Goal: Communication & Community: Participate in discussion

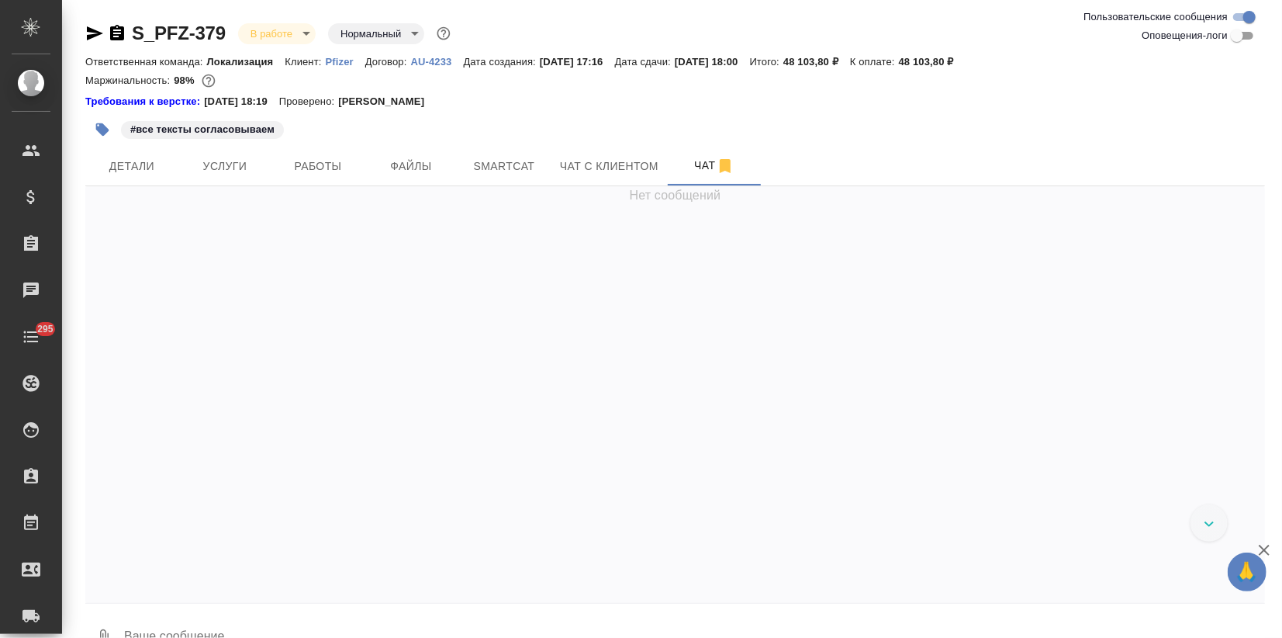
scroll to position [3700, 0]
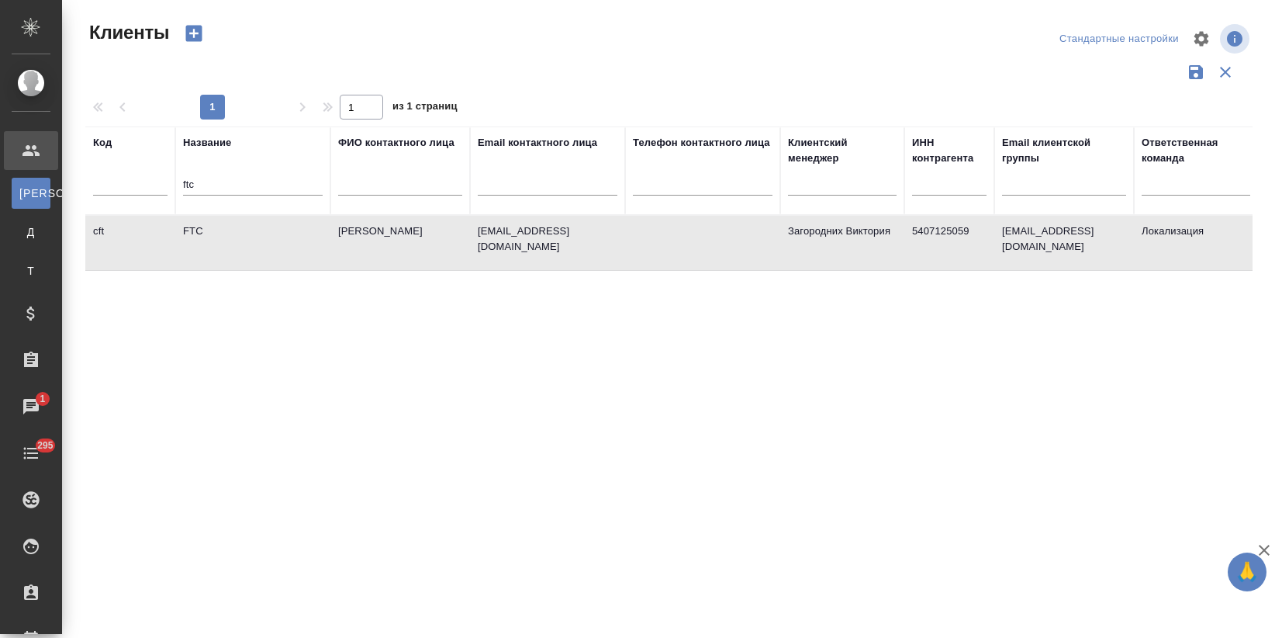
select select "RU"
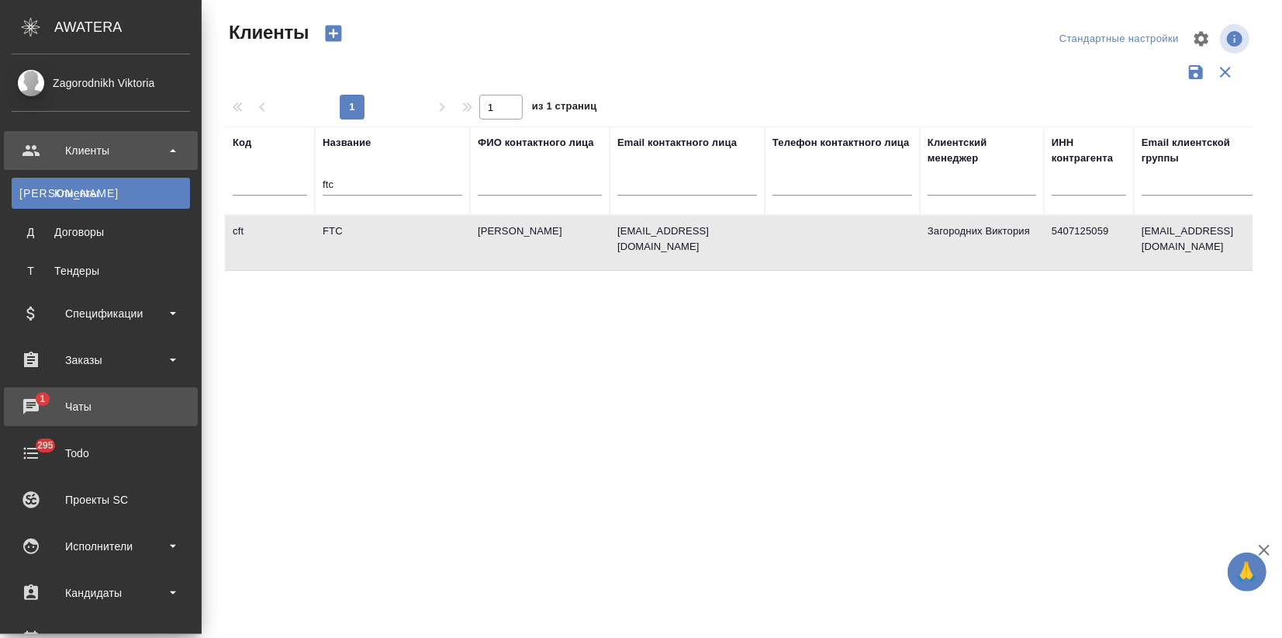
click at [37, 398] on div "Чаты" at bounding box center [101, 406] width 178 height 23
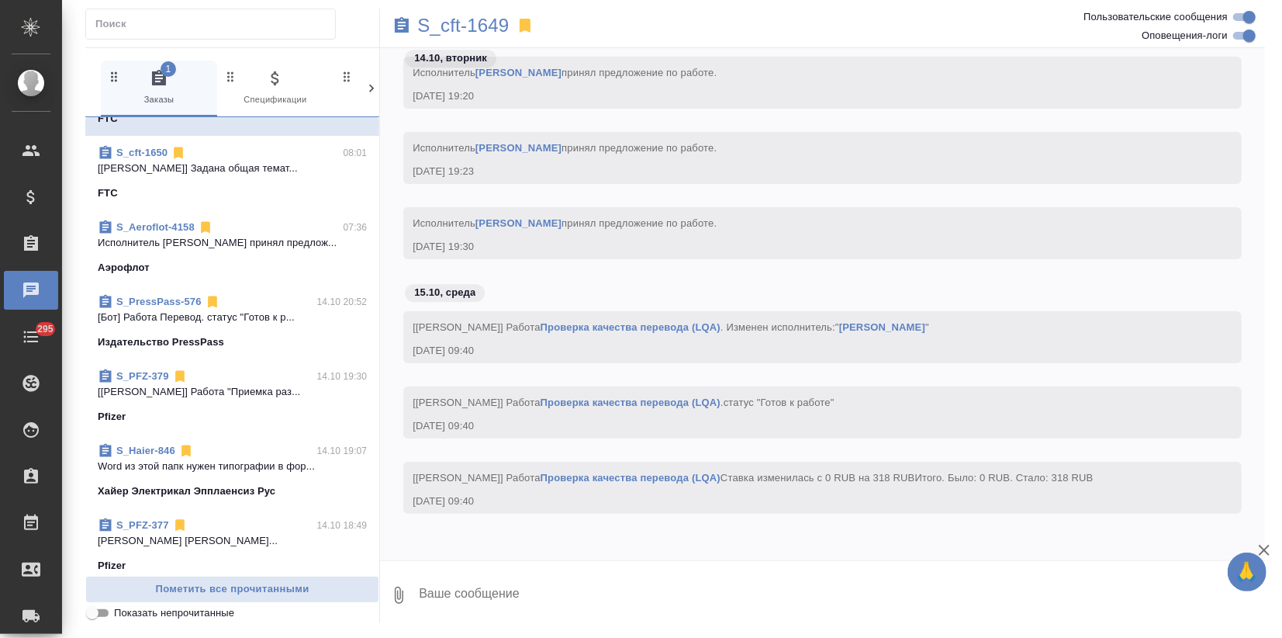
scroll to position [86, 0]
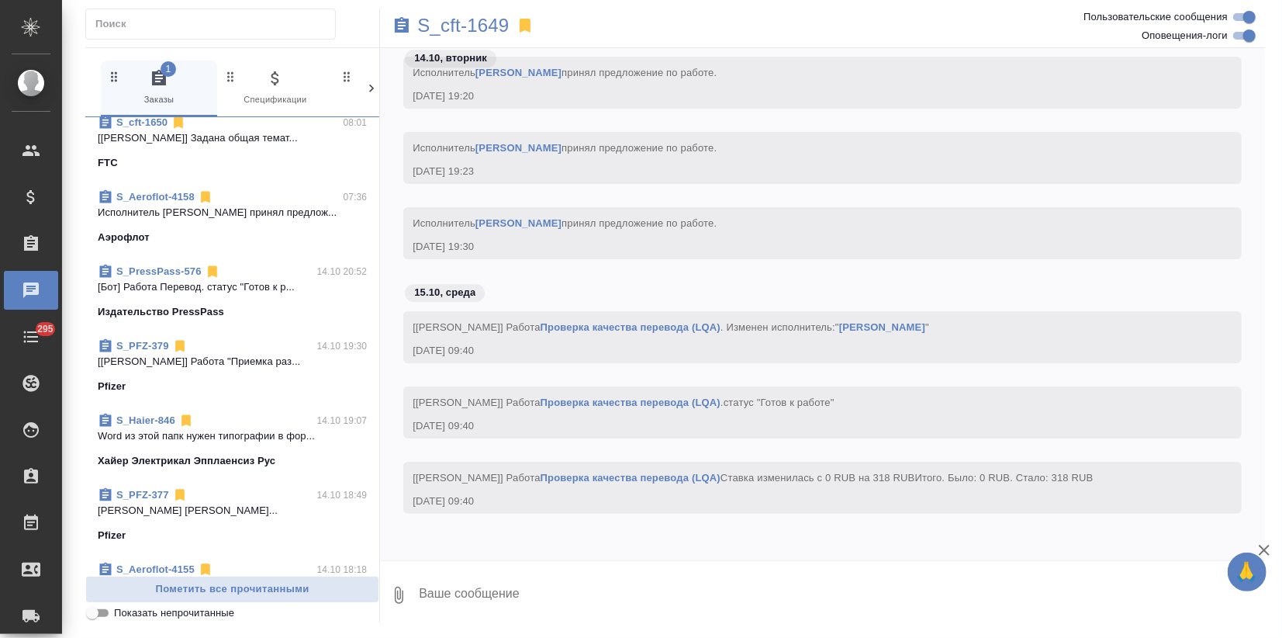
click at [165, 418] on link "S_Haier-846" at bounding box center [145, 420] width 59 height 12
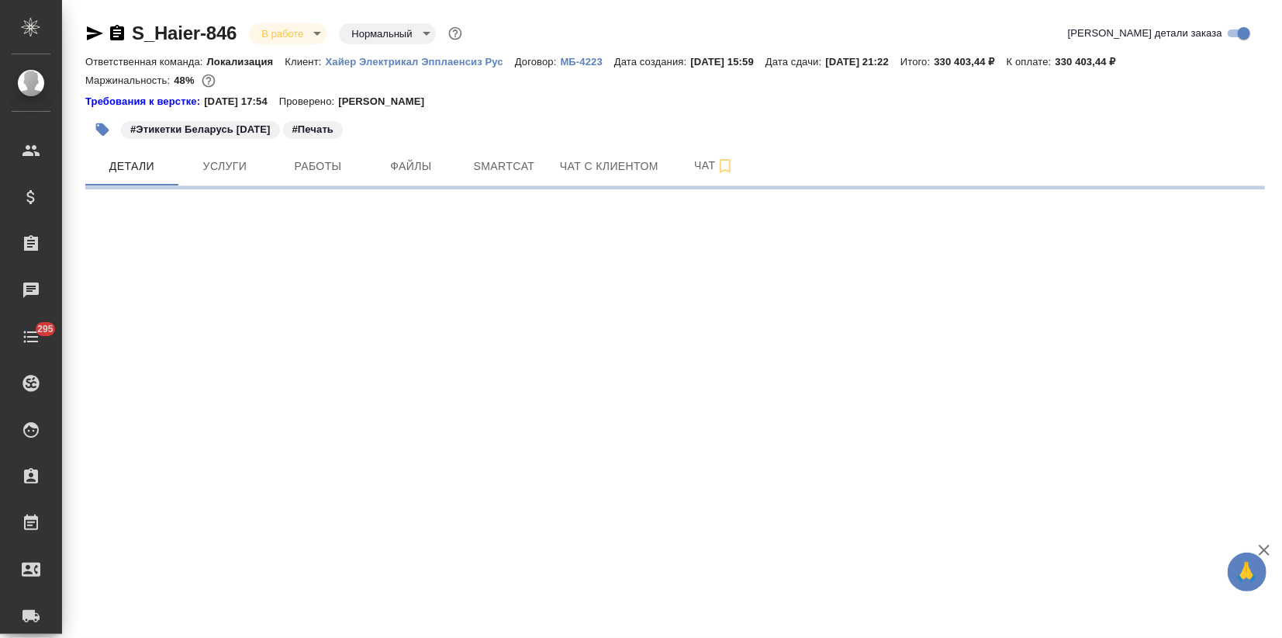
select select "RU"
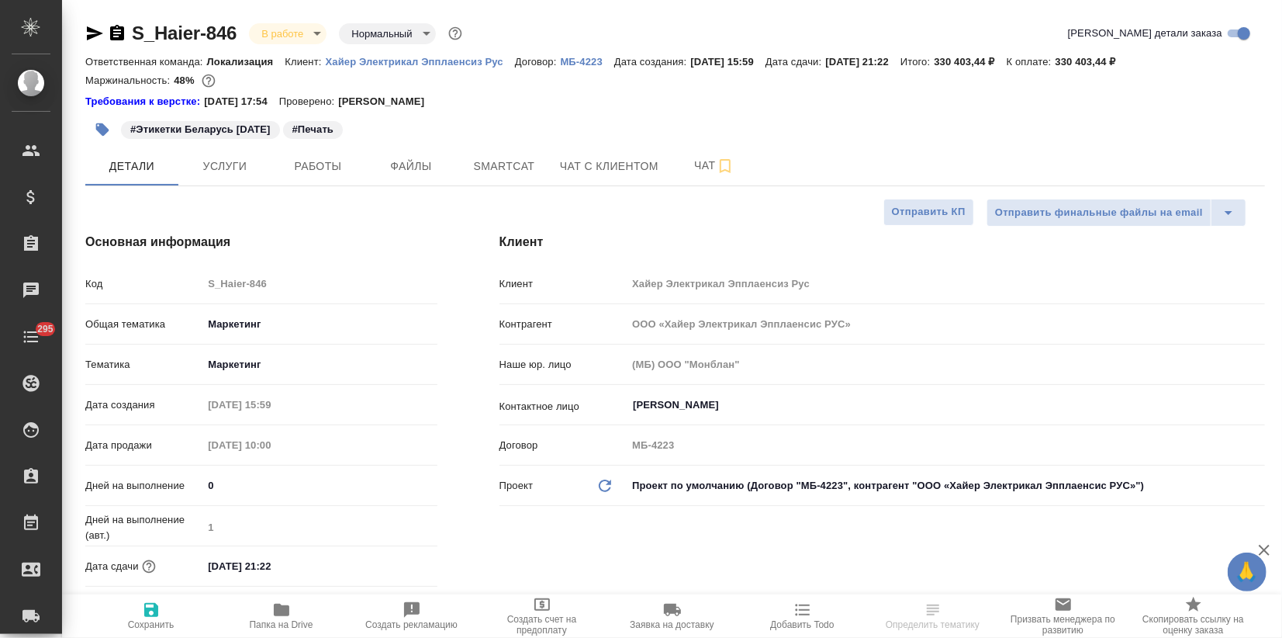
type textarea "x"
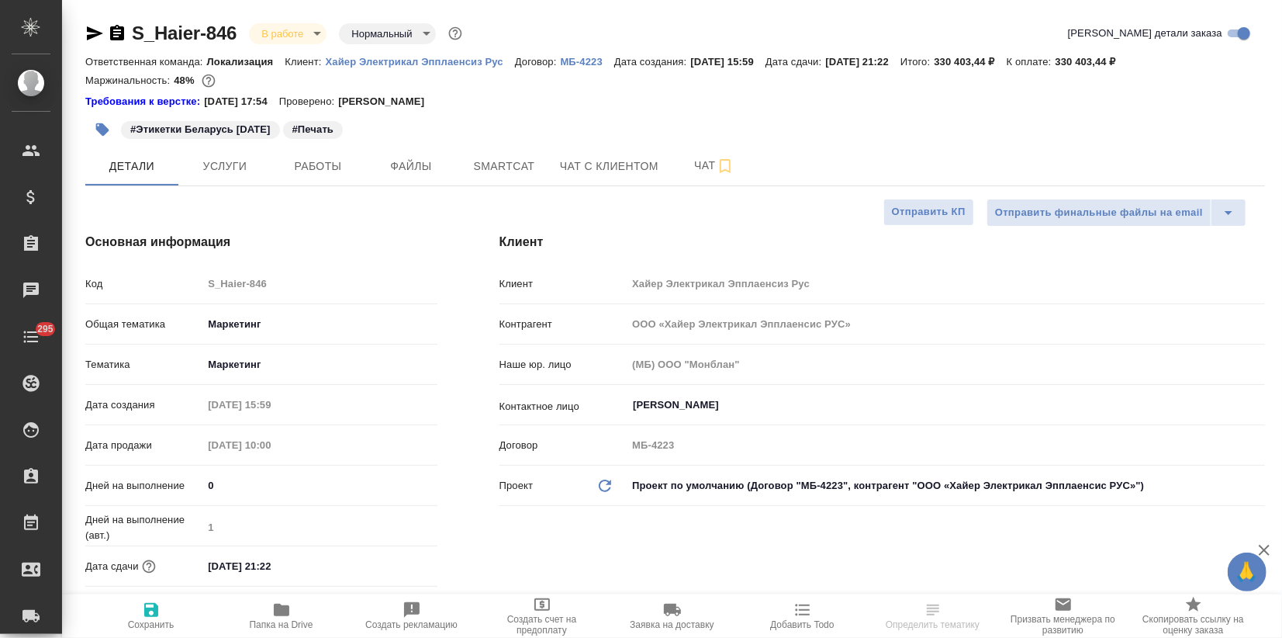
type textarea "x"
click at [275, 608] on icon "button" at bounding box center [282, 609] width 16 height 12
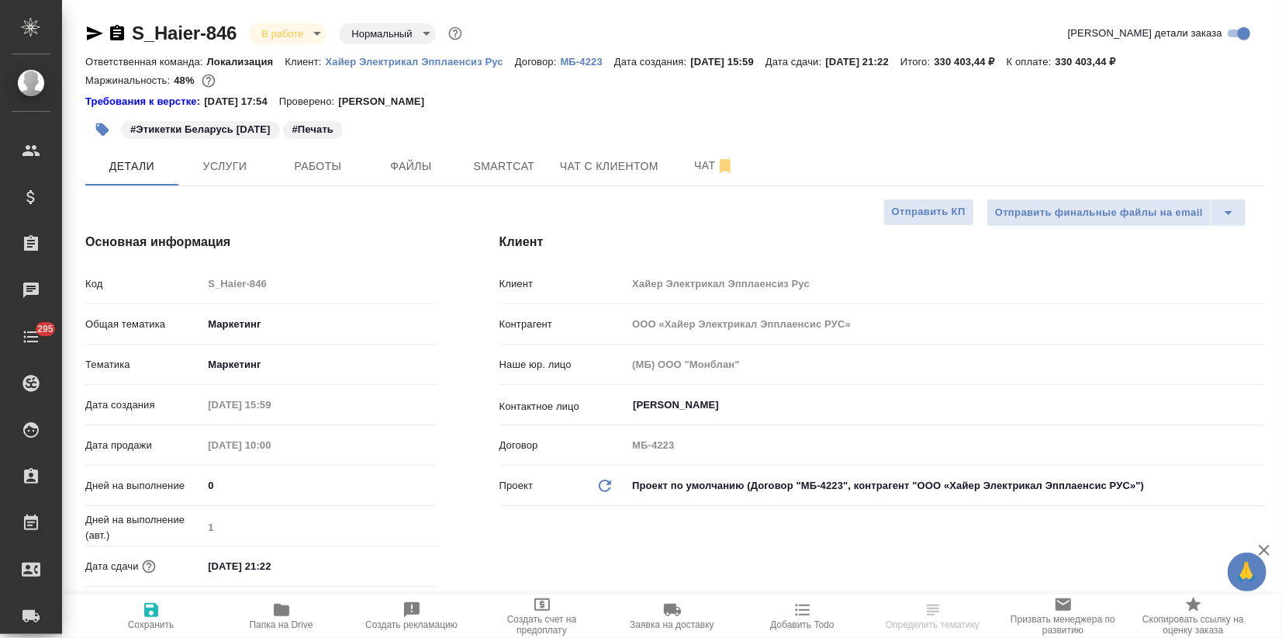
type textarea "x"
select select "RU"
type textarea "x"
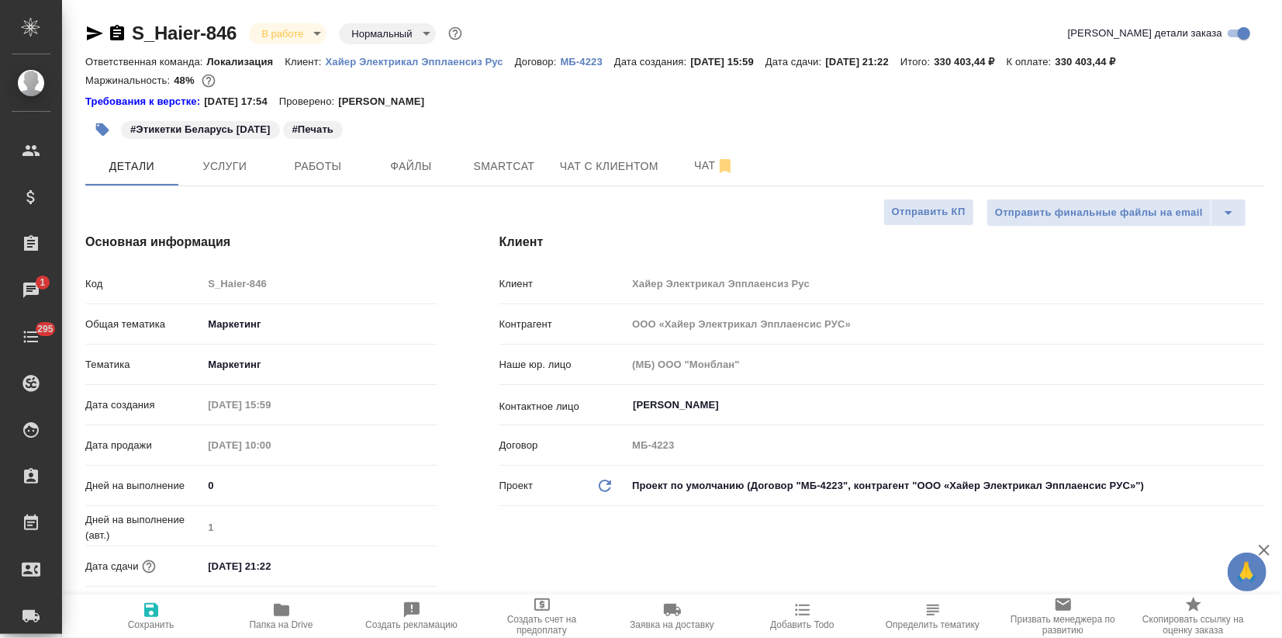
type textarea "x"
click at [699, 153] on button "Чат" at bounding box center [714, 166] width 93 height 39
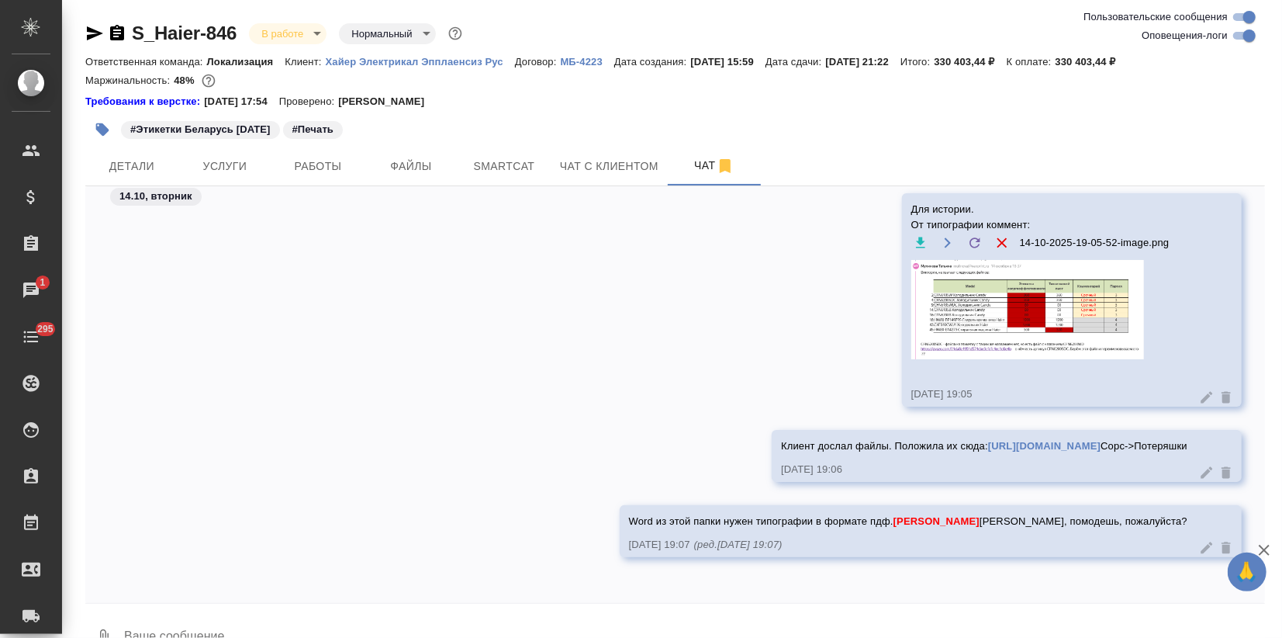
scroll to position [7924, 0]
